Goal: Navigation & Orientation: Find specific page/section

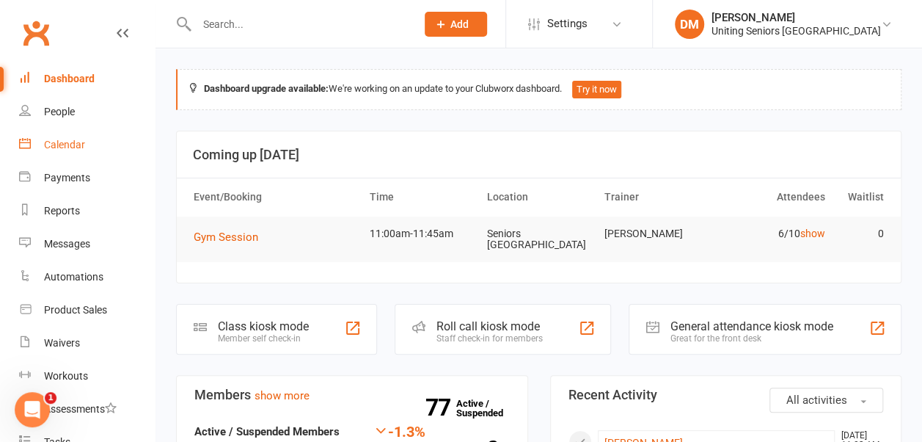
click at [84, 139] on link "Calendar" at bounding box center [87, 144] width 136 height 33
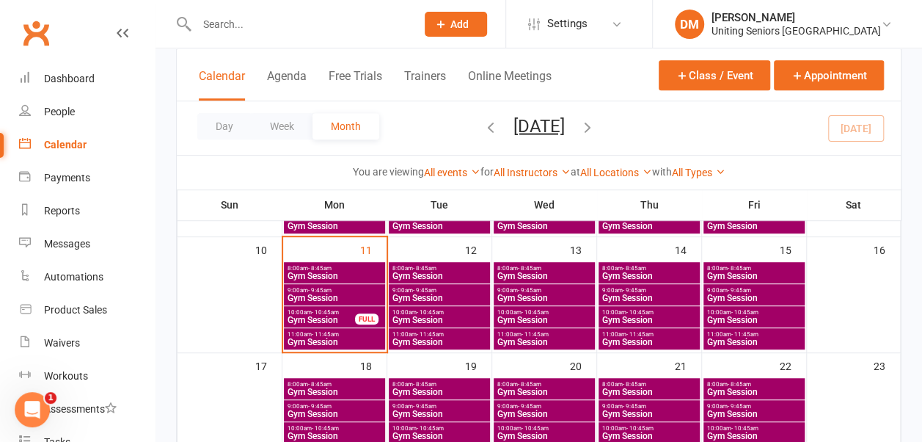
scroll to position [307, 0]
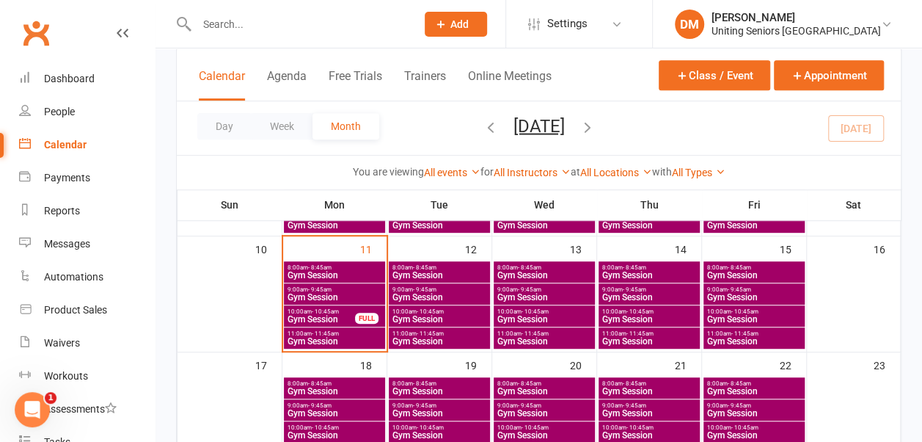
click at [455, 311] on span "10:00am - 10:45am" at bounding box center [439, 311] width 95 height 7
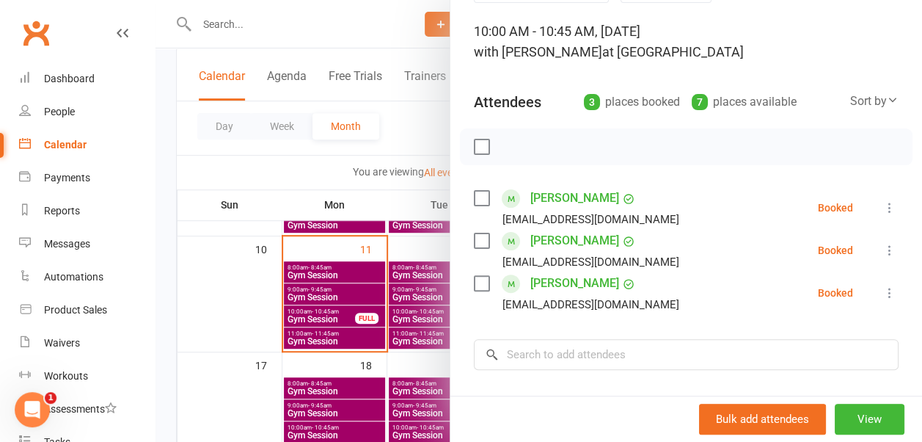
scroll to position [0, 0]
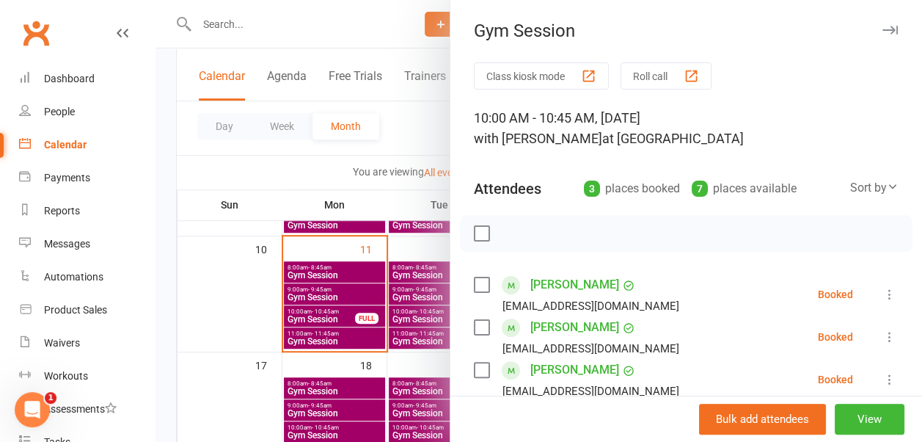
click at [881, 21] on button "button" at bounding box center [890, 30] width 18 height 18
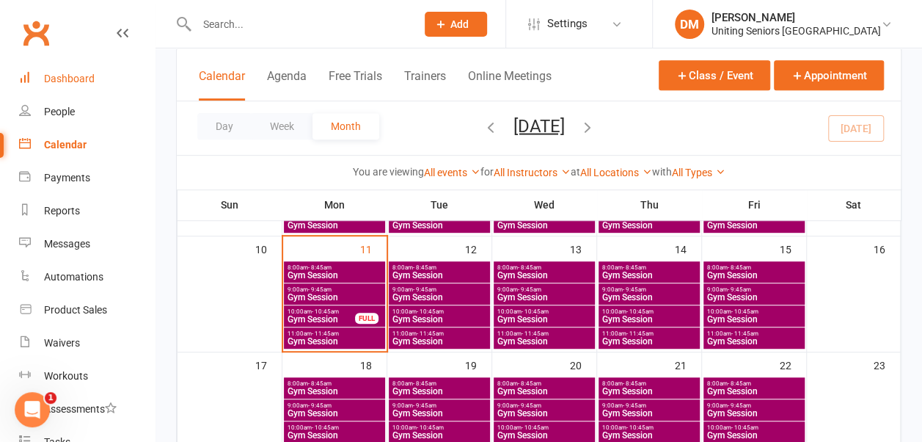
click at [73, 77] on div "Dashboard" at bounding box center [69, 79] width 51 height 12
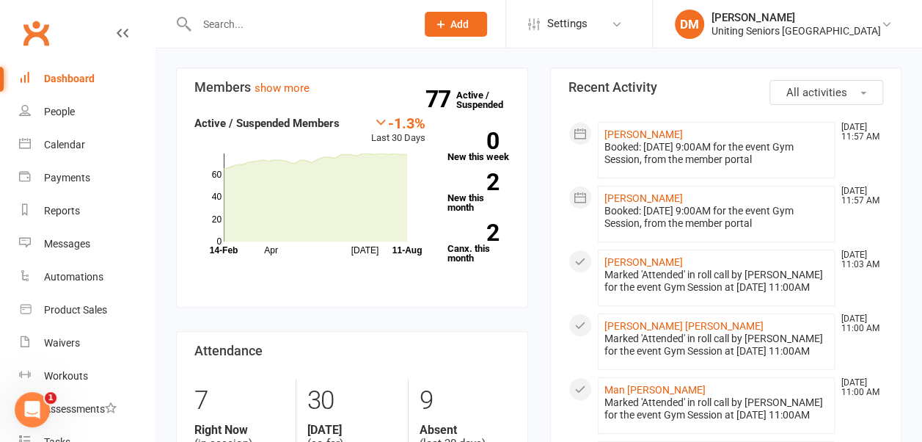
scroll to position [135, 0]
click at [66, 144] on div "Calendar" at bounding box center [64, 145] width 41 height 12
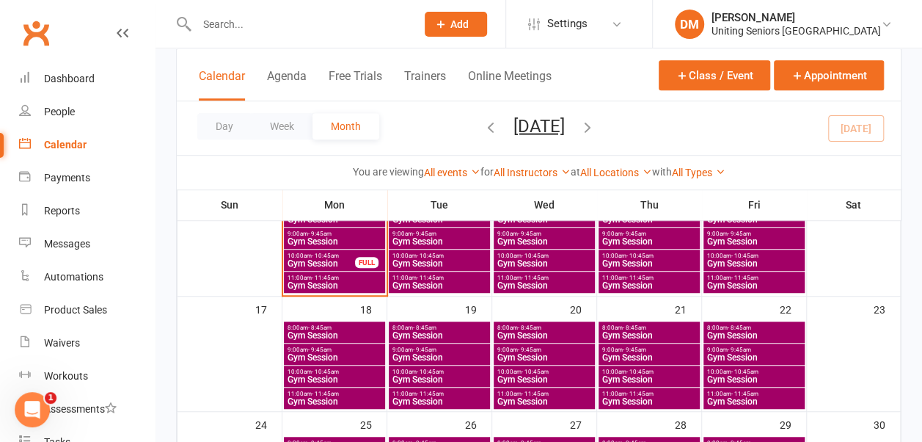
scroll to position [363, 0]
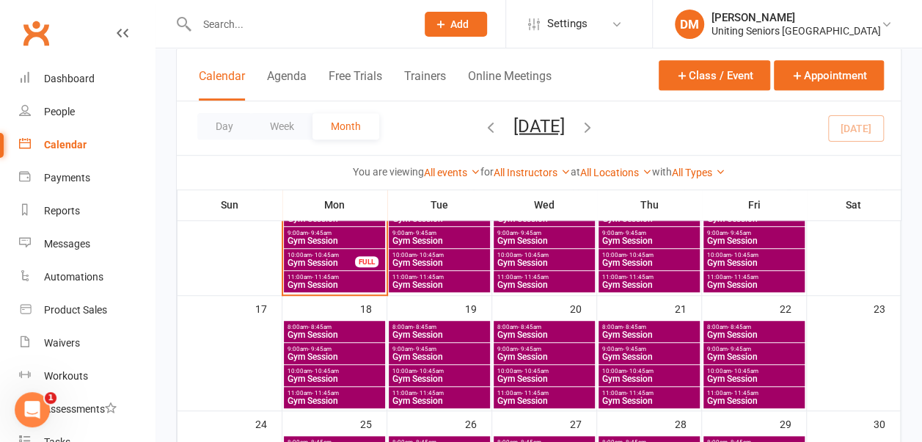
click at [347, 348] on span "9:00am - 9:45am" at bounding box center [334, 349] width 95 height 7
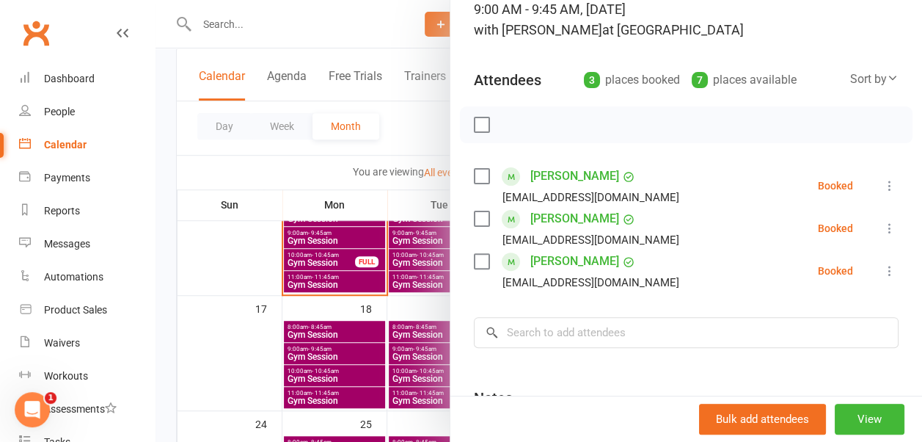
scroll to position [0, 0]
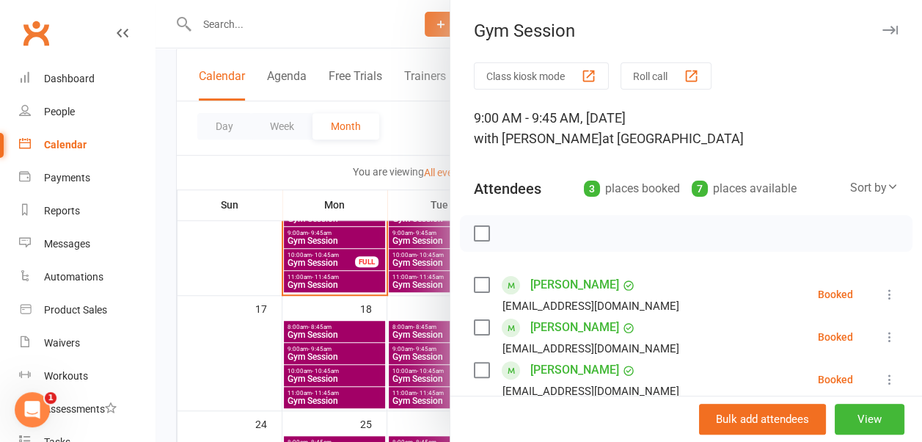
click at [883, 31] on icon "button" at bounding box center [890, 30] width 15 height 9
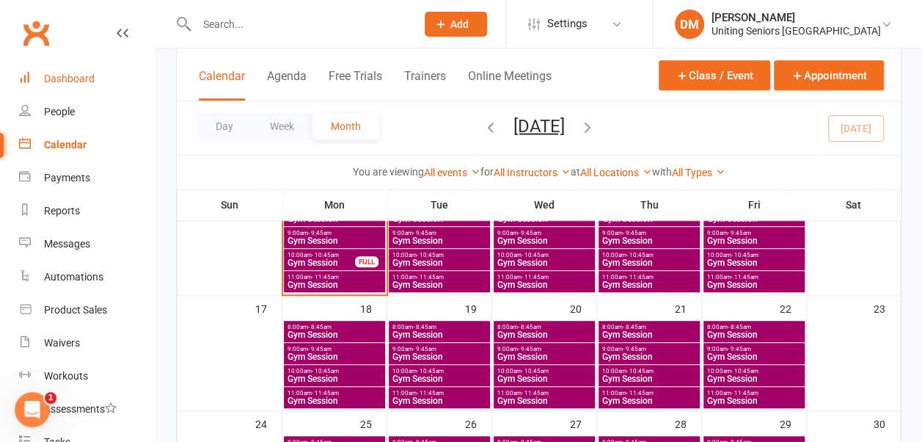
click at [66, 84] on div "Dashboard" at bounding box center [69, 79] width 51 height 12
